Goal: Task Accomplishment & Management: Use online tool/utility

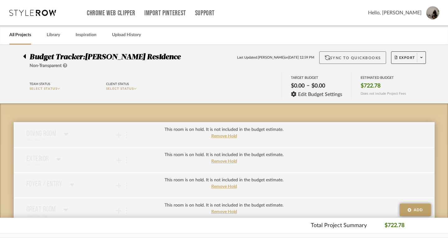
click at [345, 59] on button "Sync to QuickBooks" at bounding box center [352, 57] width 67 height 12
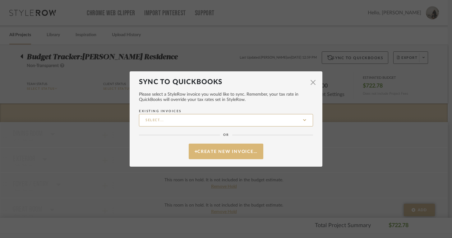
click at [210, 152] on button "Create New Invoice…" at bounding box center [226, 151] width 75 height 16
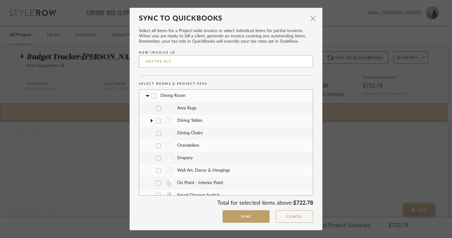
click at [145, 95] on icon at bounding box center [147, 96] width 4 height 2
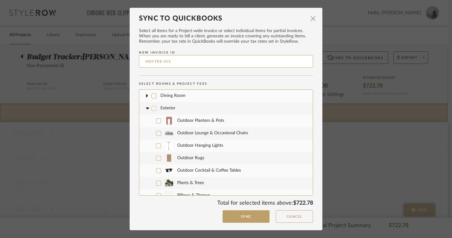
click at [144, 108] on icon at bounding box center [147, 108] width 7 height 2
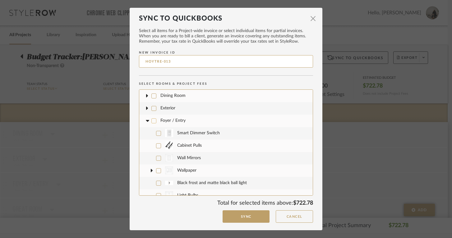
click at [145, 121] on icon at bounding box center [147, 120] width 4 height 2
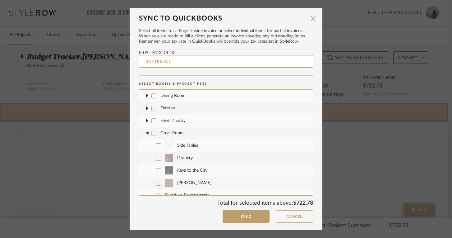
click at [146, 132] on icon at bounding box center [147, 133] width 4 height 2
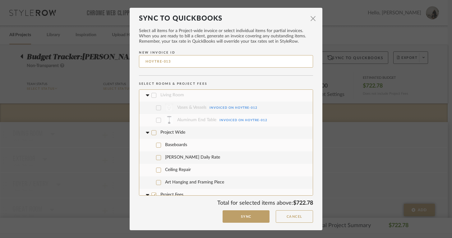
scroll to position [1163, 0]
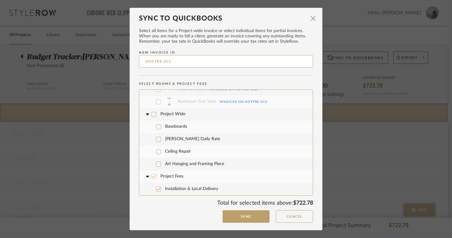
click at [152, 177] on icon at bounding box center [154, 176] width 4 height 3
click at [246, 219] on button "Sync" at bounding box center [246, 216] width 47 height 13
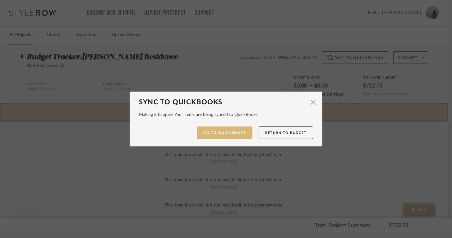
click at [229, 135] on link "Go to QuickBooks" at bounding box center [225, 132] width 56 height 13
